Goal: Find specific page/section: Find specific page/section

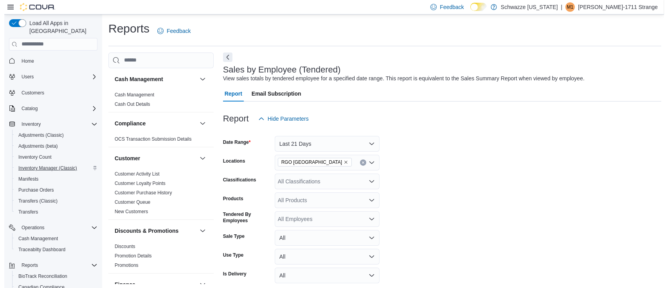
scroll to position [247, 0]
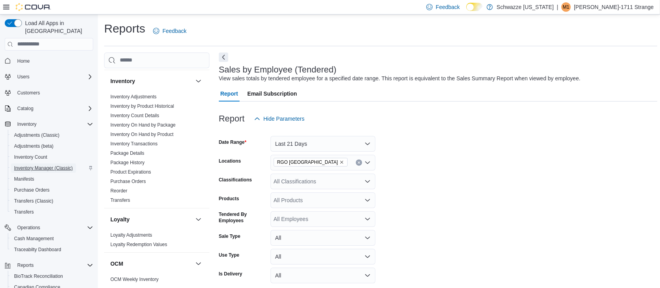
click at [46, 165] on span "Inventory Manager (Classic)" at bounding box center [43, 168] width 59 height 6
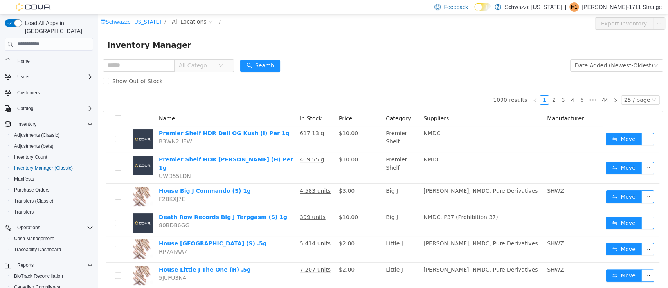
click at [189, 14] on div "Feedback Dark Mode Schwazze [US_STATE] | M1 Mick-1711 Strange" at bounding box center [334, 7] width 668 height 14
click at [185, 20] on span "All Locations" at bounding box center [189, 21] width 34 height 9
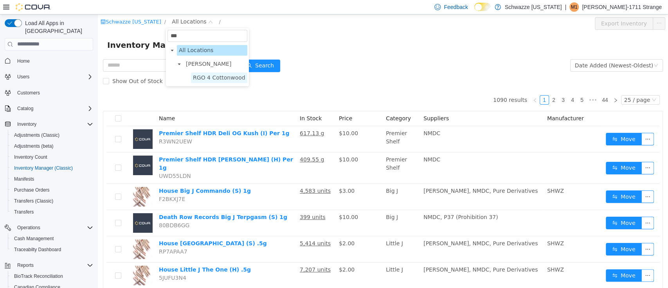
type input "***"
click at [204, 78] on span "RGO 4 Cottonwood" at bounding box center [219, 77] width 52 height 6
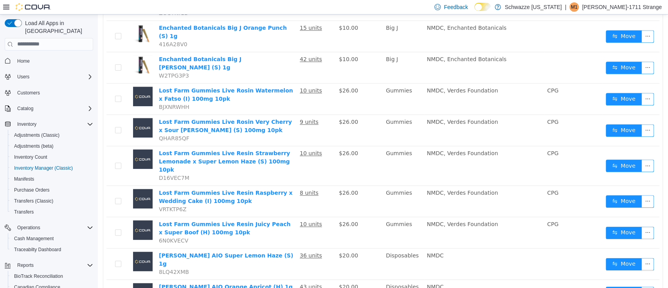
scroll to position [70, 0]
